Goal: Transaction & Acquisition: Purchase product/service

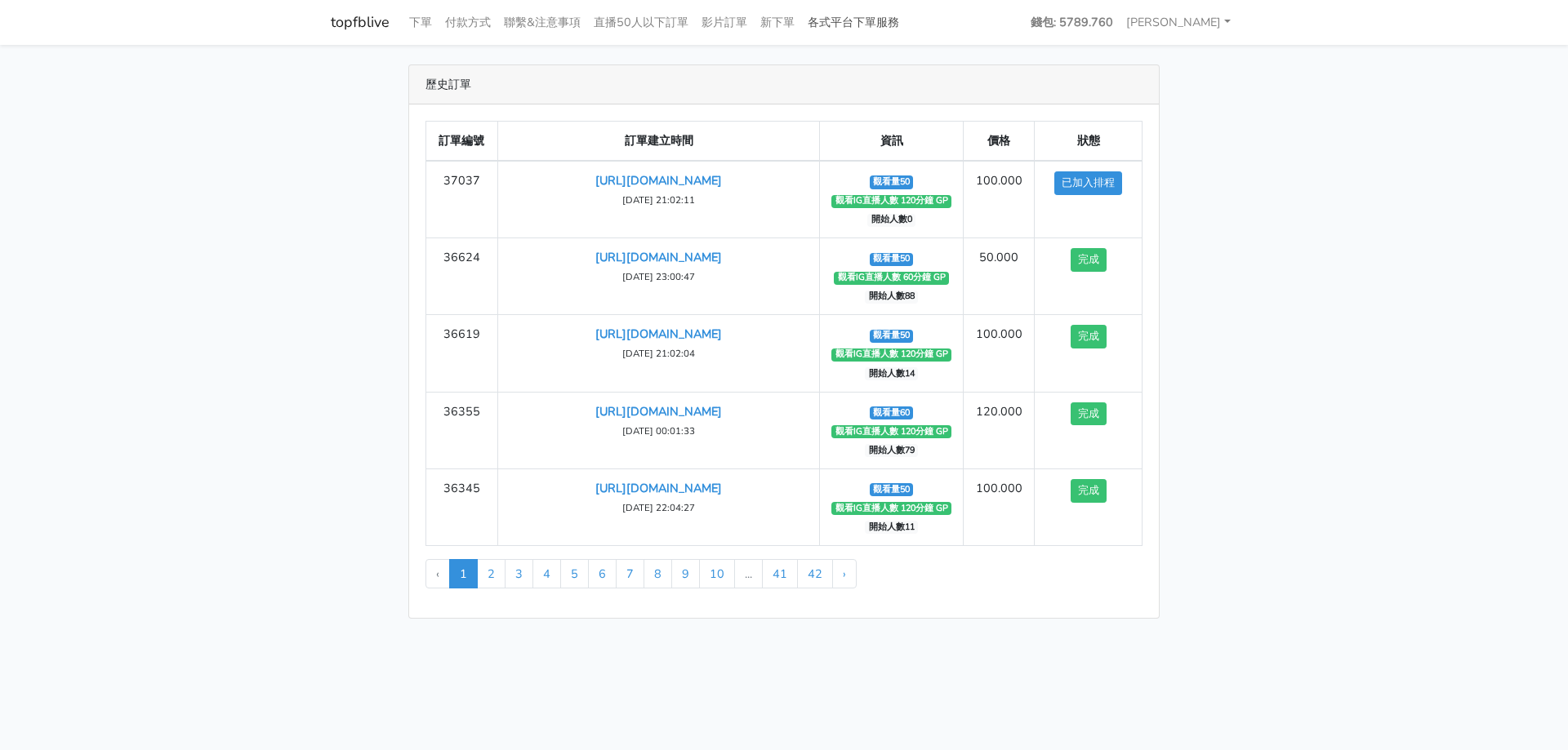
click at [863, 29] on link "各式平台下單服務" at bounding box center [854, 22] width 105 height 32
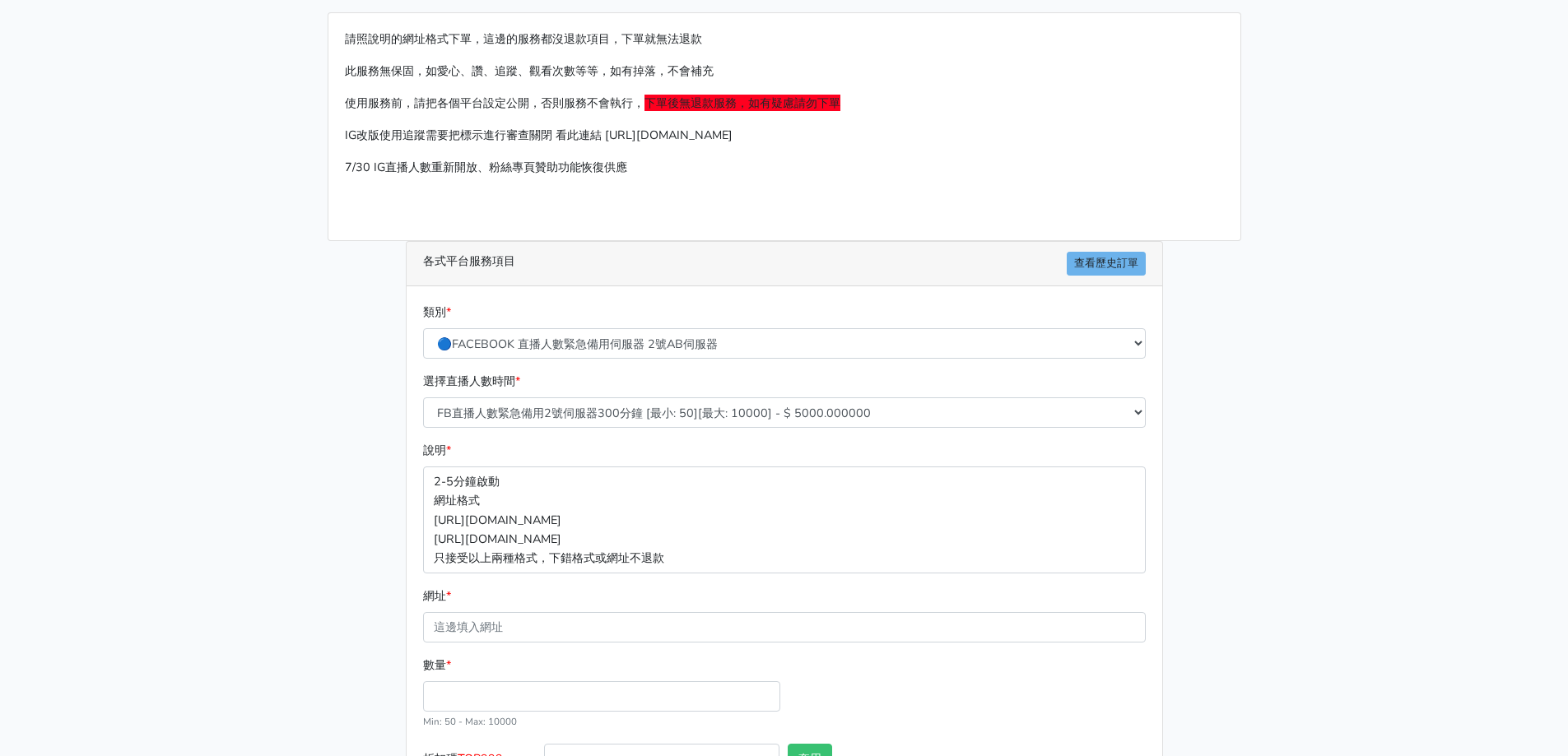
scroll to position [83, 0]
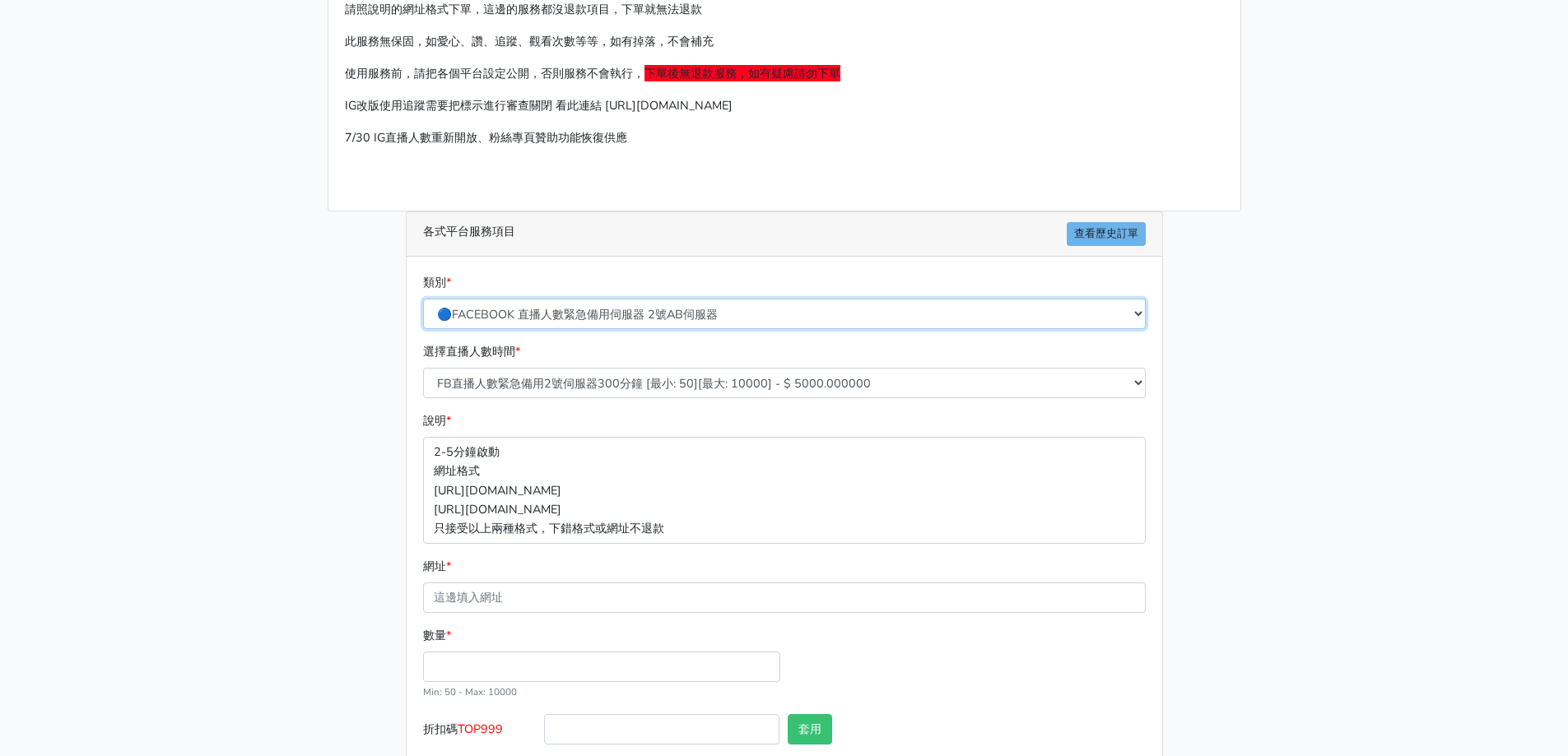
click at [607, 313] on select "🔵FACEBOOK 直播人數緊急備用伺服器 2號AB伺服器 🔵FACEBOOK 網軍專用貼文留言 安全保密 🔵FACEBOOK 直播人數緊急備用伺服器 J1 …" at bounding box center [784, 314] width 722 height 31
select select "🌕IG直播人數"
click at [423, 299] on select "🔵FACEBOOK 直播人數緊急備用伺服器 2號AB伺服器 🔵FACEBOOK 網軍專用貼文留言 安全保密 🔵FACEBOOK 直播人數緊急備用伺服器 J1 …" at bounding box center [784, 314] width 722 height 31
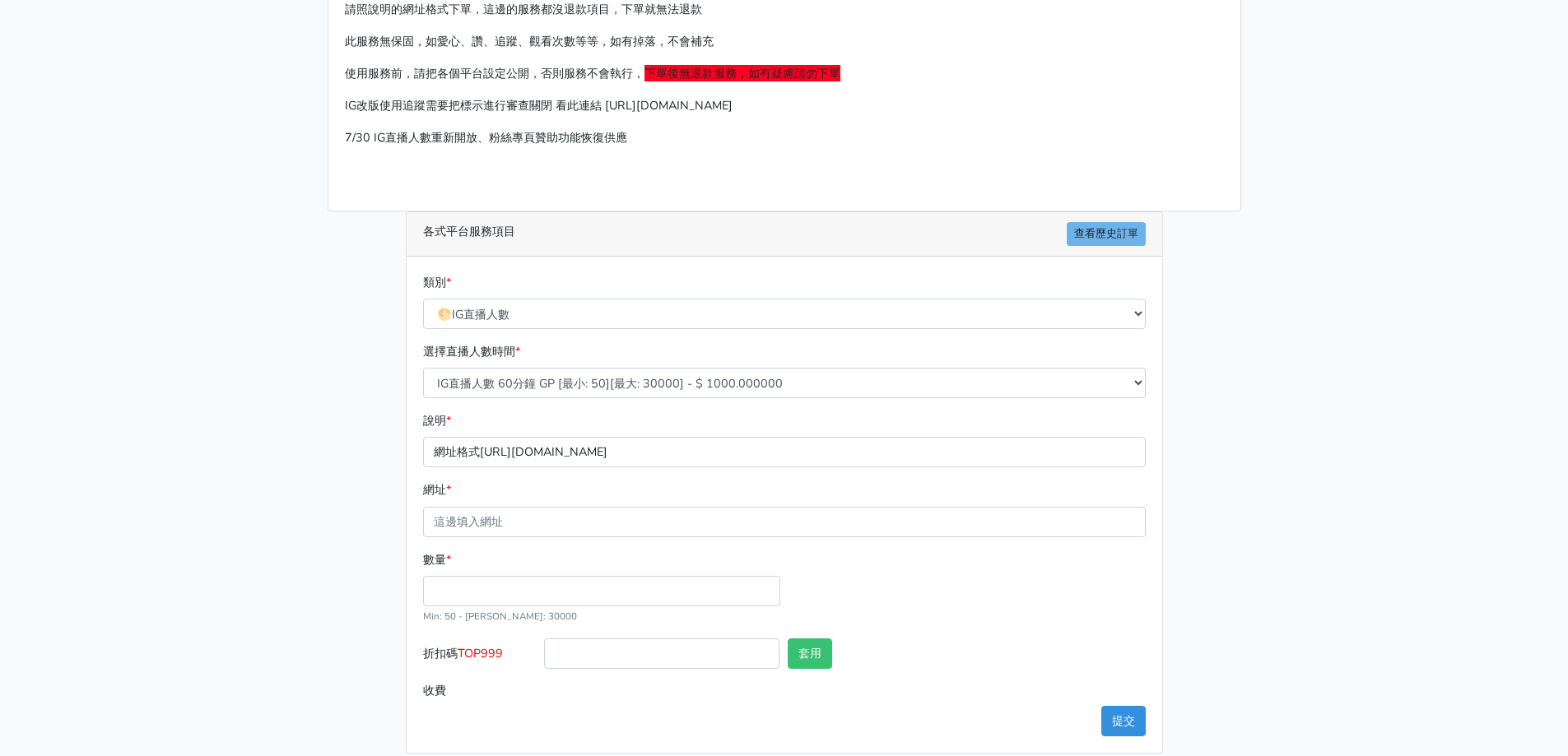
click at [398, 449] on div "各式平台服務項目 查看歷史訂單 類別 * 🔵FACEBOOK 直播人數緊急備用伺服器 2號AB伺服器 🔵FACEBOOK 網軍專用貼文留言 安全保密 🔵FAC…" at bounding box center [784, 482] width 782 height 541
click at [510, 530] on input "網址 *" at bounding box center [784, 522] width 722 height 31
type input "[URL][DOMAIN_NAME]"
click at [528, 595] on input "數量 *" at bounding box center [602, 591] width 357 height 31
type input "50"
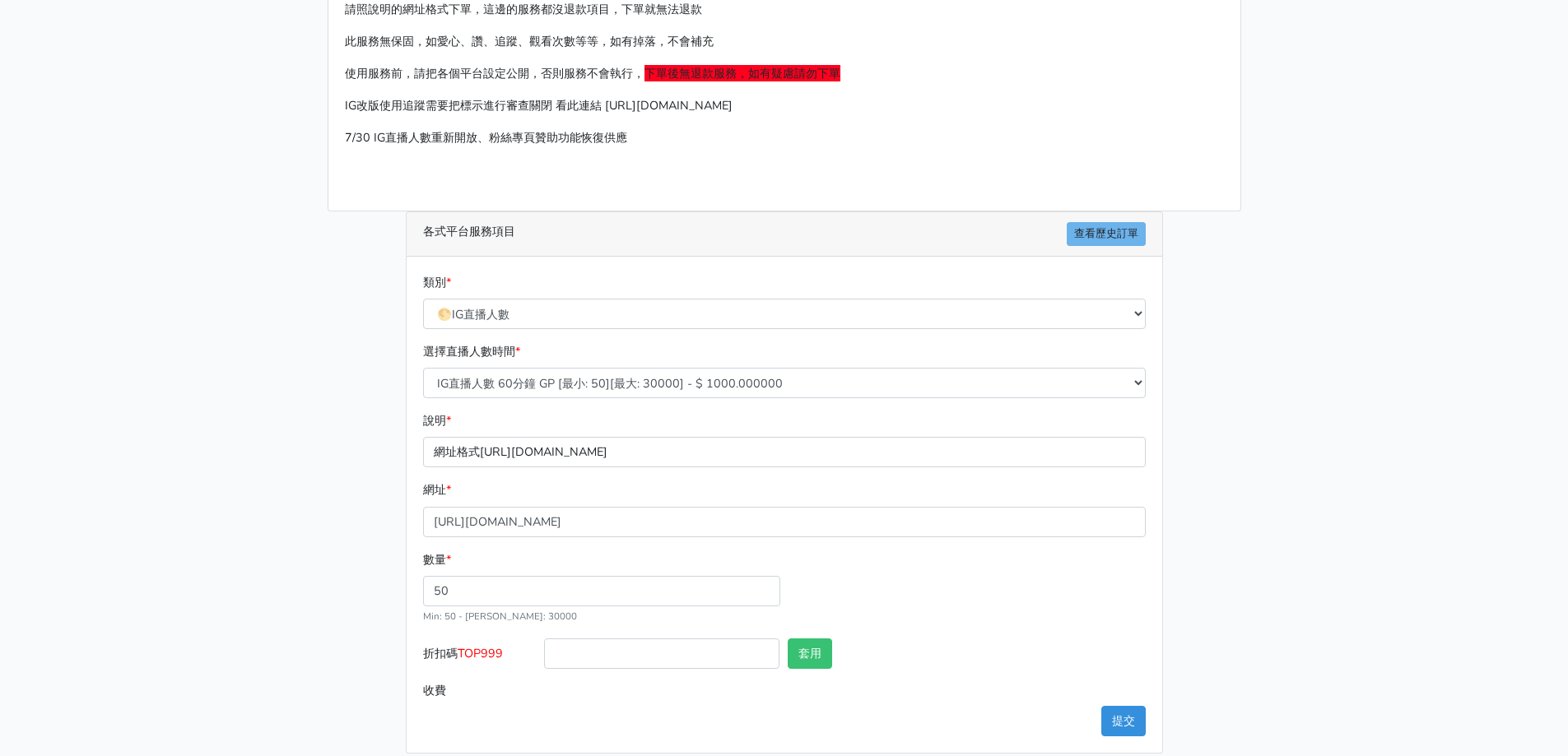
type input "50.000"
click at [94, 430] on main "請照說明的網址格式下單，這邊的服務都沒退款項目，下單就無法退款 此服務無保固，如愛心、讚、追蹤、觀看次數等等，如有掉落，不會補充 使用服務前，請把各個平台設定…" at bounding box center [784, 368] width 1568 height 810
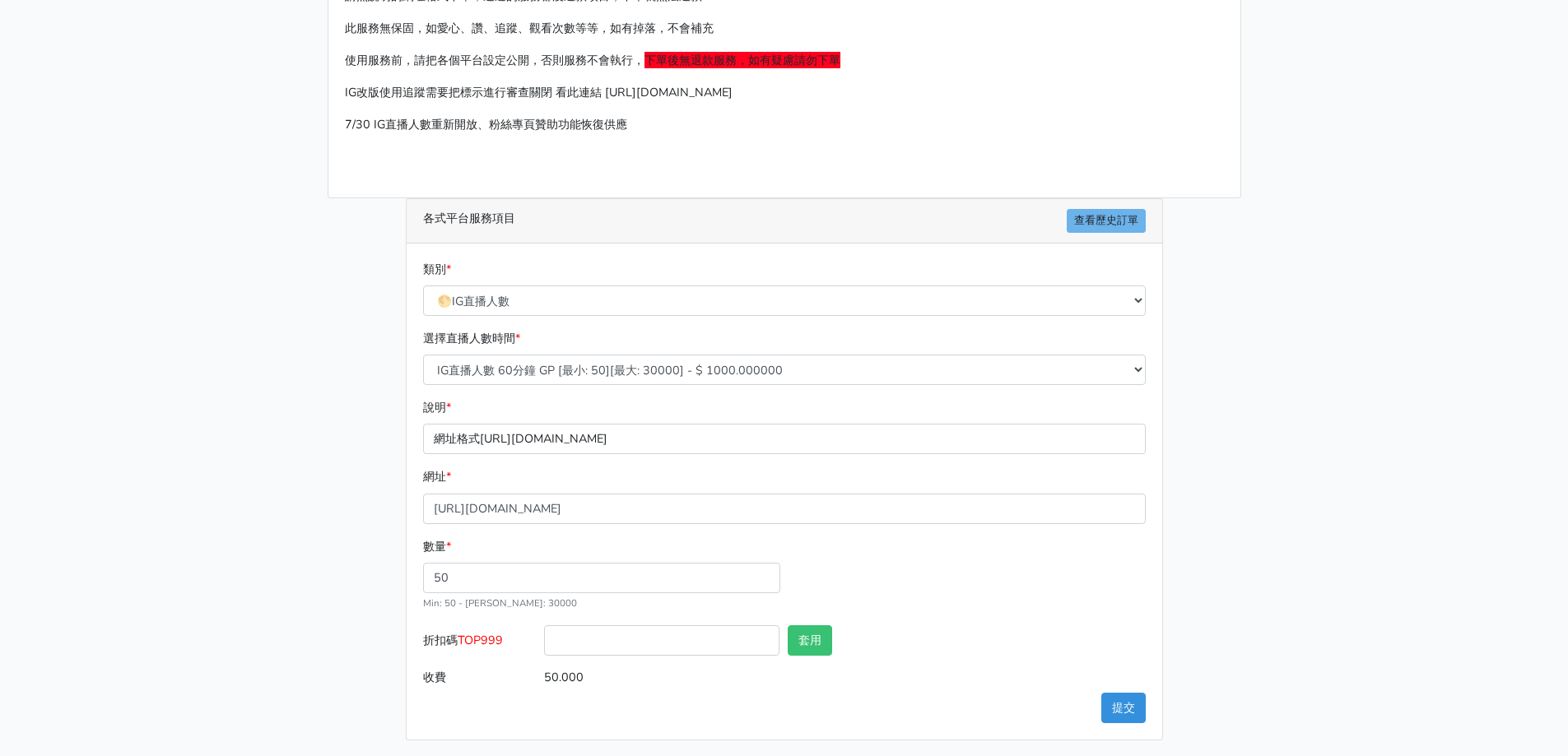
scroll to position [100, 0]
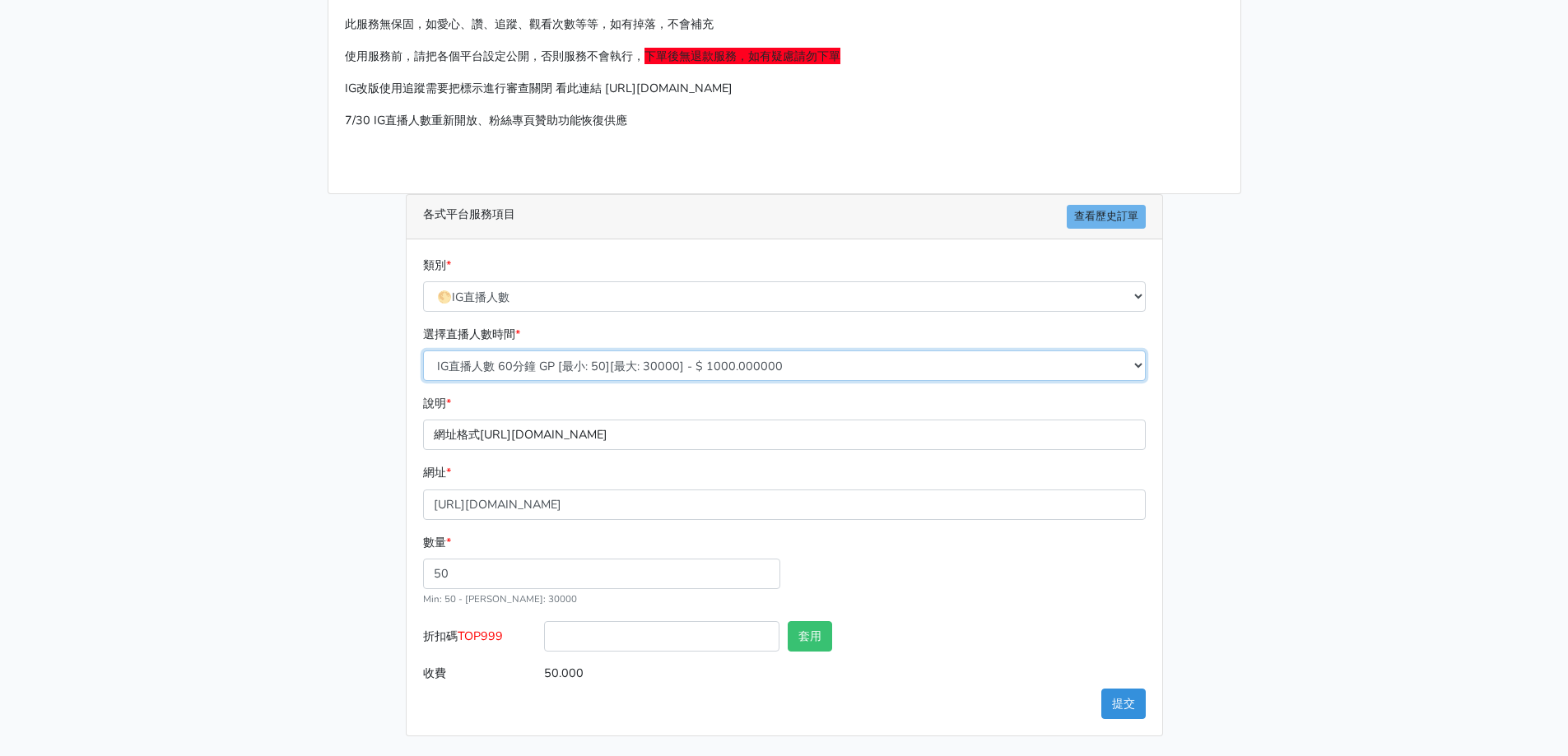
click at [649, 375] on select "IG直播人數 60分鐘 GP [最小: 50][最大: 30000] - $ 1000.000000 IG直播人數 120分鐘 GP [最小: 50][最大:…" at bounding box center [784, 366] width 722 height 31
select select "407"
click at [423, 351] on select "IG直播人數 60分鐘 GP [最小: 50][最大: 30000] - $ 1000.000000 IG直播人數 120分鐘 GP [最小: 50][最大:…" at bounding box center [784, 366] width 722 height 31
type input "100.000"
click at [275, 482] on main "請照說明的網址格式下單，這邊的服務都沒退款項目，下單就無法退款 此服務無保固，如愛心、讚、追蹤、觀看次數等等，如有掉落，不會補充 使用服務前，請把各個平台設定…" at bounding box center [784, 351] width 1568 height 810
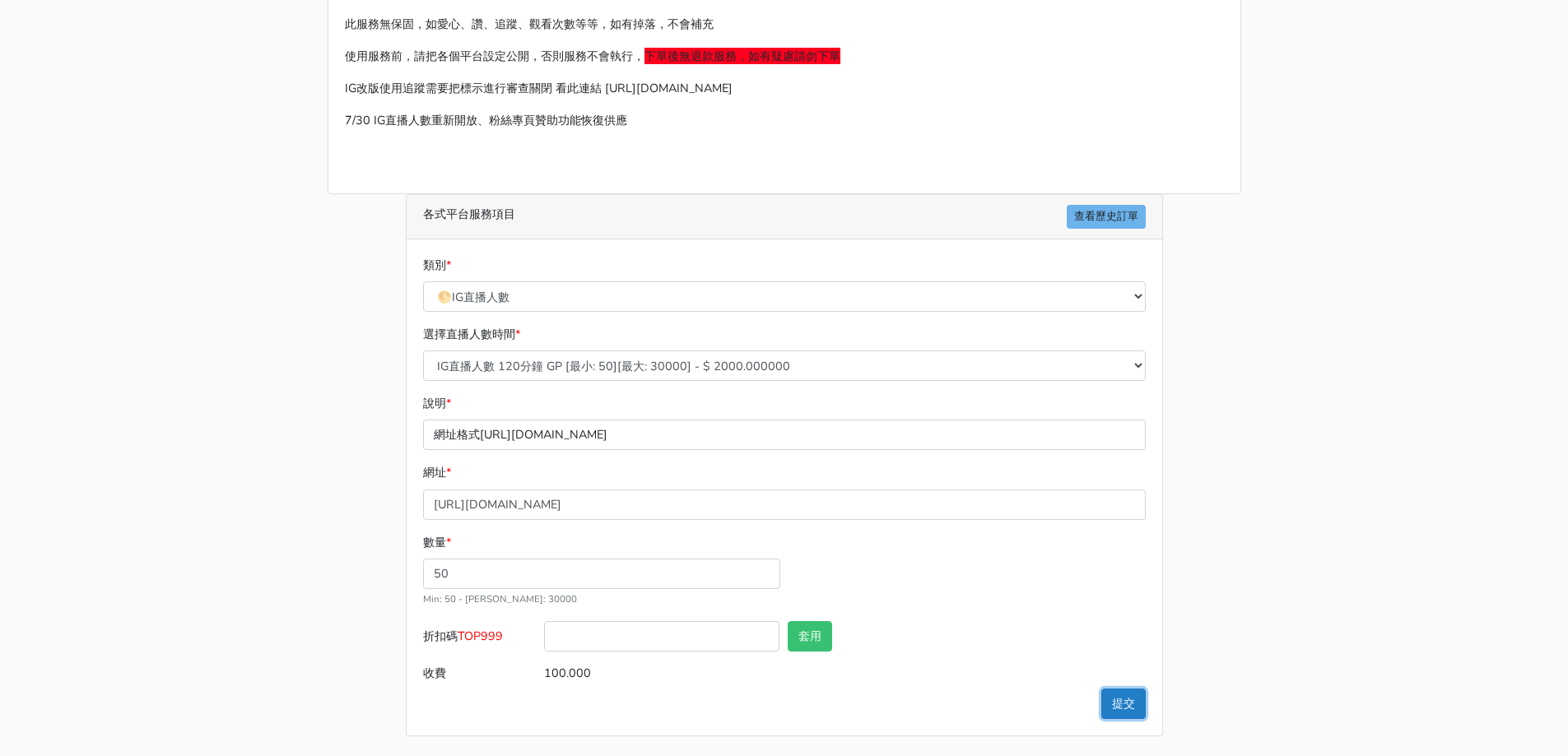
click at [1112, 697] on button "提交" at bounding box center [1123, 704] width 45 height 31
